Goal: Navigation & Orientation: Locate item on page

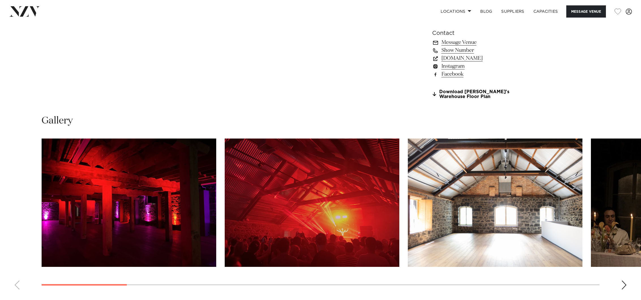
scroll to position [529, 0]
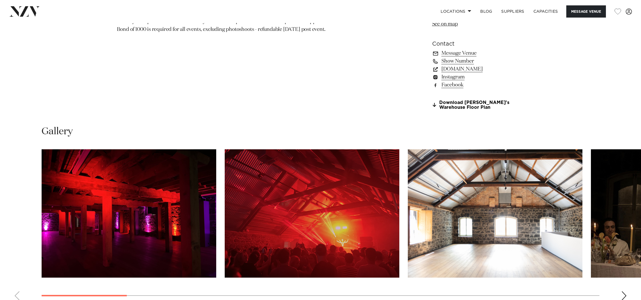
click at [178, 224] on img "1 / 20" at bounding box center [129, 213] width 175 height 128
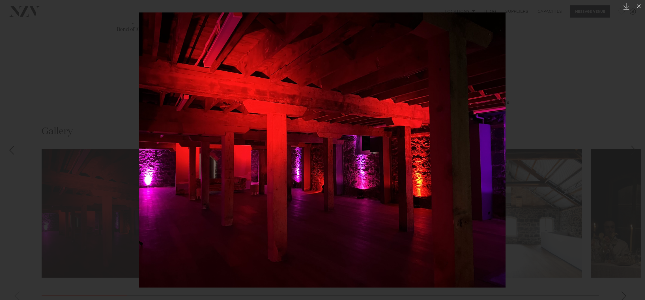
click at [636, 145] on div "Next slide" at bounding box center [634, 150] width 8 height 11
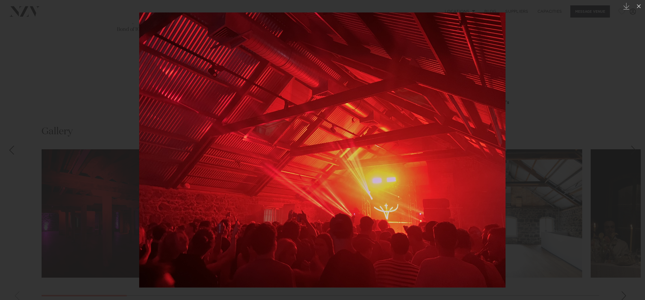
click at [636, 146] on div "Next slide" at bounding box center [634, 150] width 8 height 11
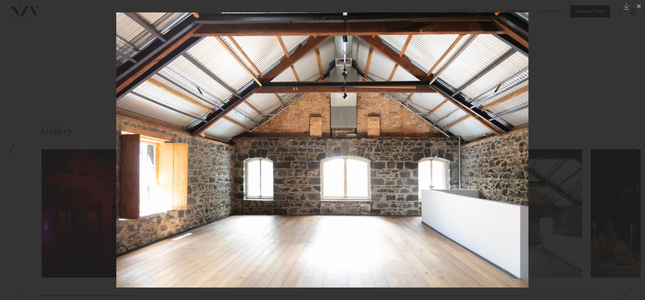
click at [635, 146] on div "Next slide" at bounding box center [634, 150] width 8 height 11
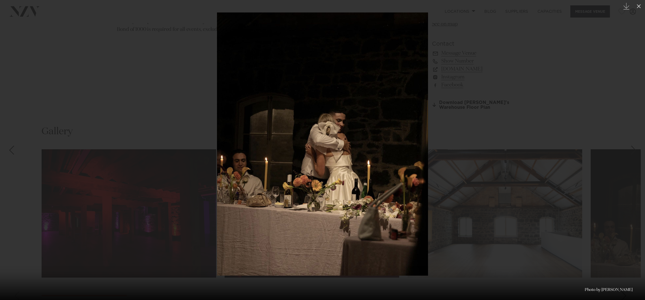
click at [636, 145] on div "Next slide" at bounding box center [634, 150] width 8 height 11
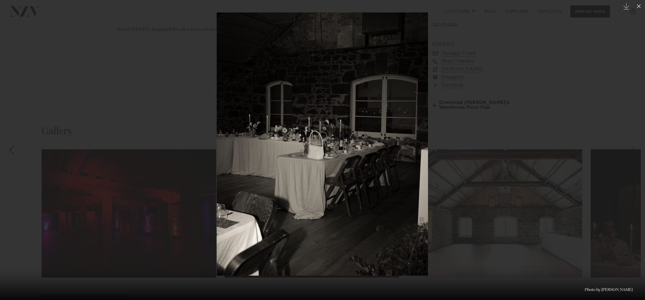
click at [636, 145] on div "Next slide" at bounding box center [634, 150] width 8 height 11
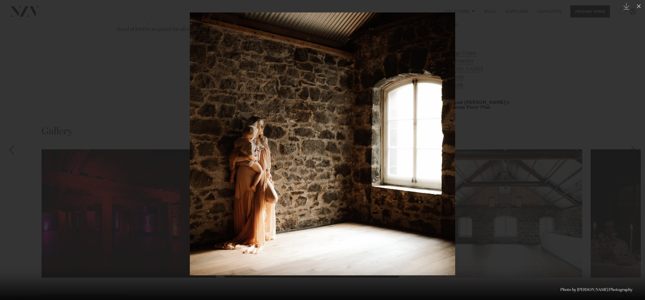
click at [636, 145] on div "Next slide" at bounding box center [634, 150] width 8 height 11
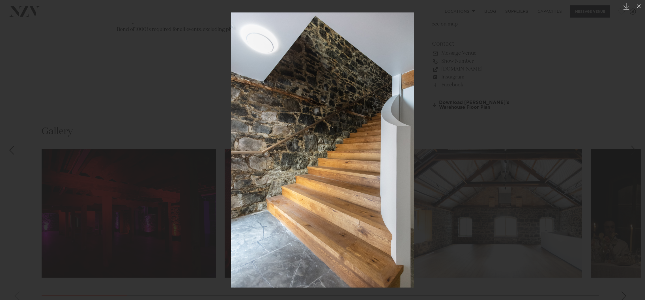
click at [636, 145] on div "Next slide" at bounding box center [634, 150] width 8 height 11
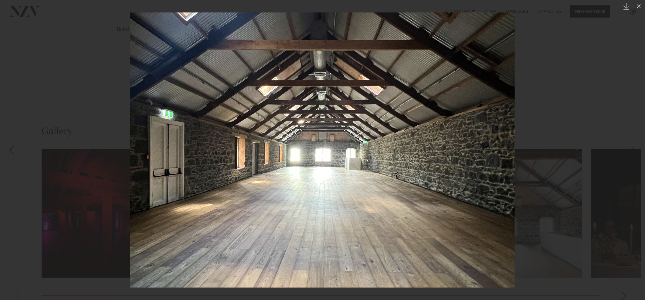
click at [606, 82] on div at bounding box center [322, 150] width 645 height 300
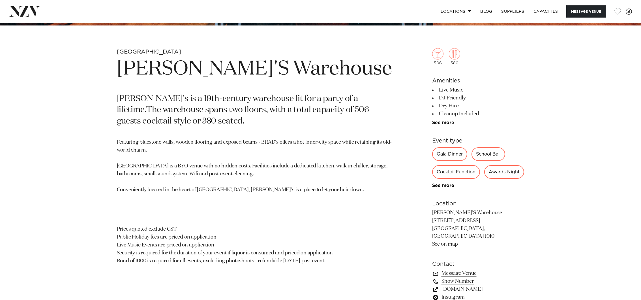
scroll to position [257, 0]
